Goal: Information Seeking & Learning: Learn about a topic

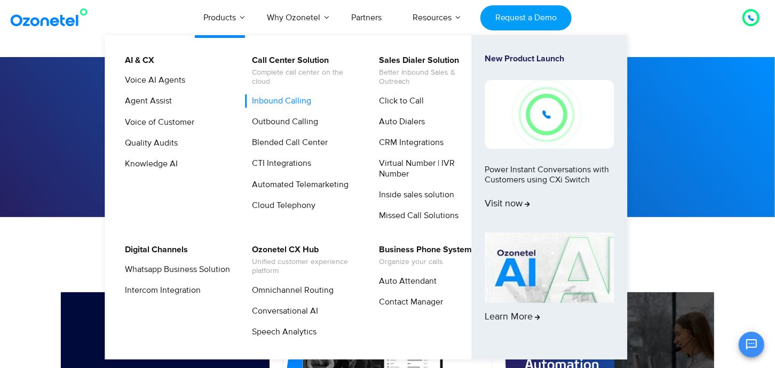
click at [291, 94] on link "Inbound Calling" at bounding box center [279, 100] width 68 height 13
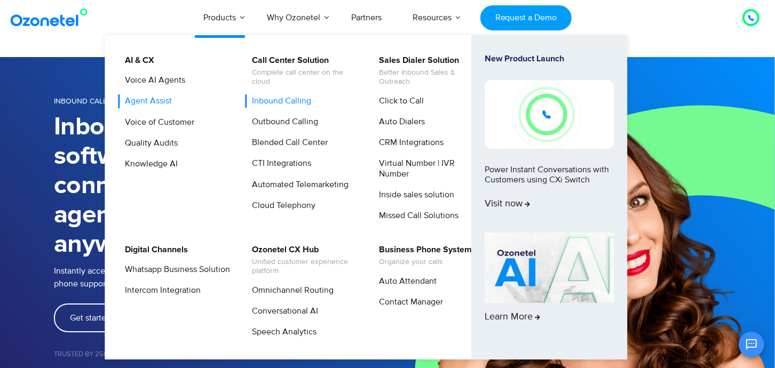
click at [167, 103] on link "Agent Assist" at bounding box center [146, 100] width 56 height 13
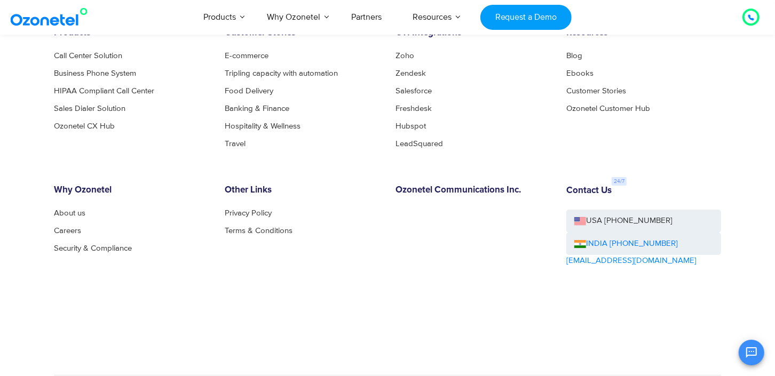
scroll to position [2348, 0]
